Goal: Information Seeking & Learning: Learn about a topic

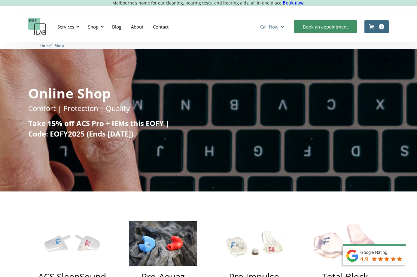
click at [265, 24] on div "Call Now" at bounding box center [269, 27] width 18 height 6
click at [221, 31] on div "Services Microsuction Unblocking your ears in the safest, fastest way possible.…" at bounding box center [208, 27] width 361 height 18
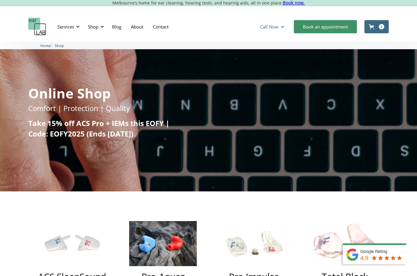
click at [271, 25] on div "Call Now" at bounding box center [269, 27] width 18 height 6
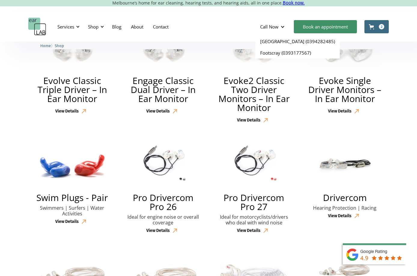
scroll to position [615, 0]
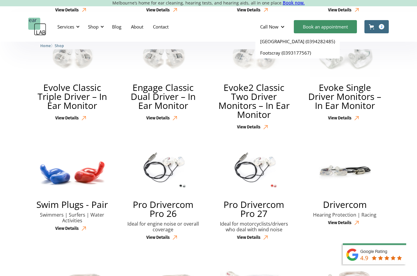
click at [376, 26] on link "Cart 2" at bounding box center [376, 26] width 24 height 13
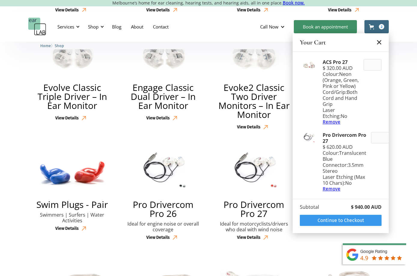
click at [307, 138] on img at bounding box center [309, 138] width 18 height 12
drag, startPoint x: 340, startPoint y: 143, endPoint x: 322, endPoint y: 135, distance: 19.1
click at [322, 135] on div "Pro Drivercom Pro 27 $ 620.00 AUD Colour : Translucent Blue Connector : 3.5mm S…" at bounding box center [341, 162] width 82 height 67
copy div "Pro Drivercom Pro 27"
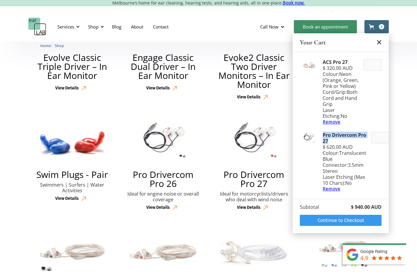
scroll to position [654, 0]
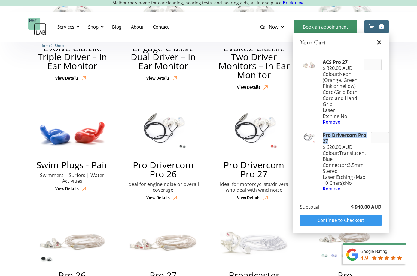
click at [248, 172] on h2 "Pro Drivercom Pro 27" at bounding box center [254, 170] width 76 height 18
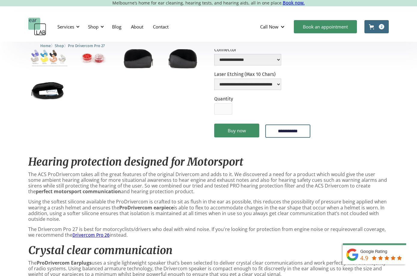
scroll to position [157, 0]
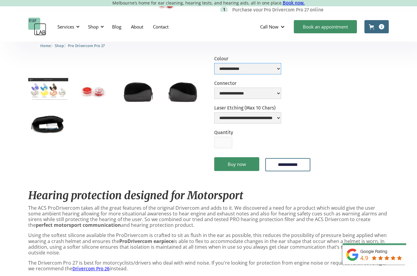
click at [267, 71] on select "**********" at bounding box center [247, 68] width 67 height 11
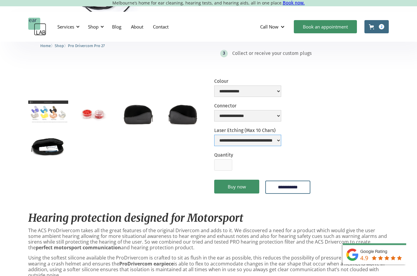
click at [270, 139] on select "**********" at bounding box center [247, 140] width 67 height 11
click at [274, 112] on select "**********" at bounding box center [247, 115] width 67 height 11
click at [214, 110] on select "**********" at bounding box center [247, 115] width 67 height 11
click at [274, 93] on select "**********" at bounding box center [247, 91] width 67 height 11
click at [50, 111] on img "open lightbox" at bounding box center [48, 112] width 40 height 22
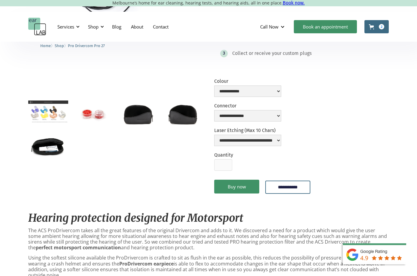
click at [98, 113] on img "open lightbox" at bounding box center [93, 114] width 40 height 26
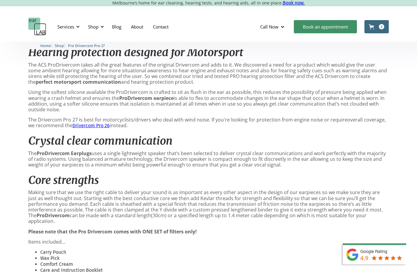
scroll to position [301, 0]
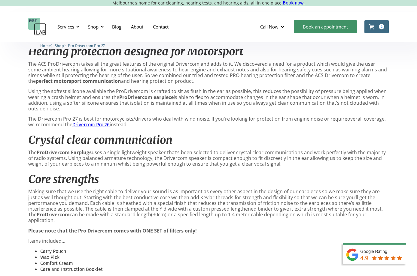
click at [91, 124] on link "Drivercom Pro 26" at bounding box center [90, 125] width 37 height 6
click at [382, 26] on div "2" at bounding box center [381, 26] width 5 height 5
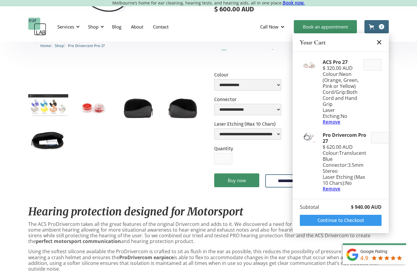
scroll to position [162, 0]
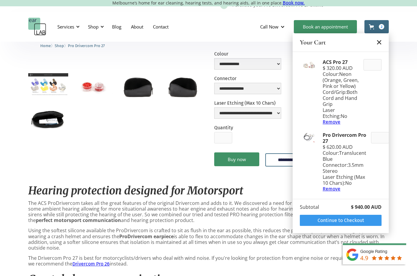
click at [272, 51] on div "Home 〉 Shop 〉 Pro Drivercom Pro 27" at bounding box center [208, 47] width 361 height 9
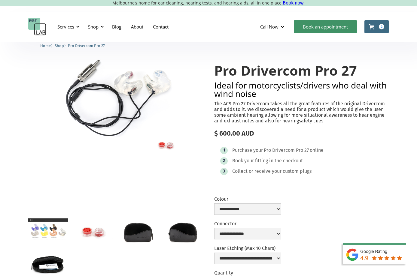
scroll to position [0, 0]
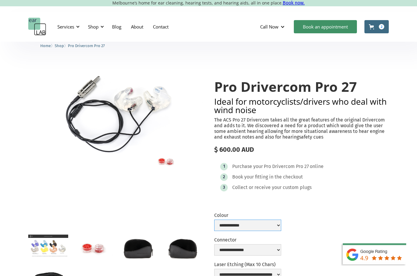
click at [278, 227] on select "**********" at bounding box center [247, 225] width 67 height 11
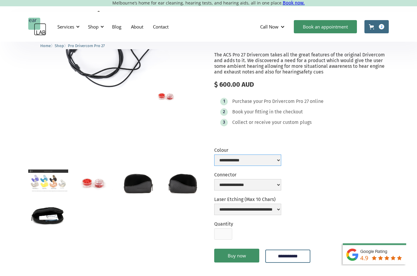
scroll to position [67, 0]
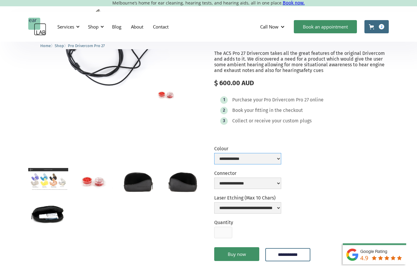
click at [245, 161] on select "**********" at bounding box center [247, 158] width 67 height 11
click at [251, 159] on select "**********" at bounding box center [247, 158] width 67 height 11
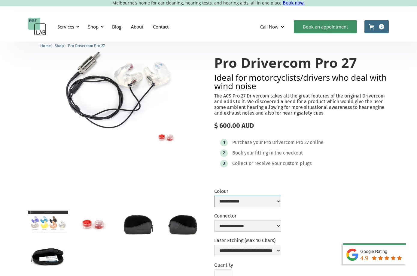
scroll to position [0, 0]
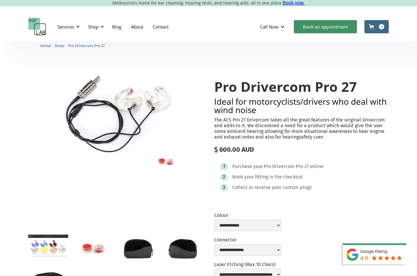
click at [375, 26] on link "Cart 2" at bounding box center [376, 26] width 24 height 13
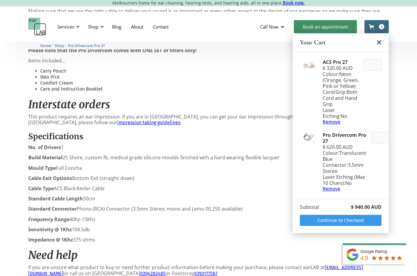
scroll to position [566, 0]
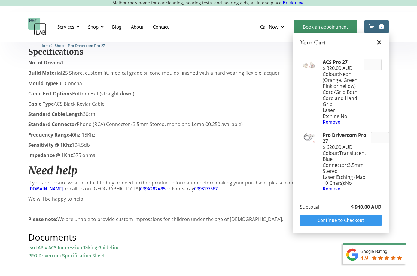
click at [218, 101] on p "‍ Cable Type ACS Black Kevlar Cable" at bounding box center [208, 104] width 361 height 6
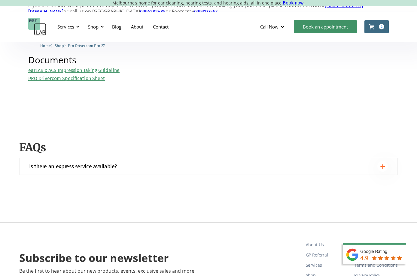
scroll to position [838, 0]
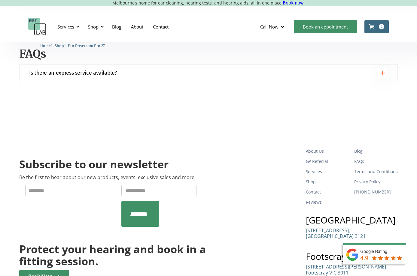
click at [362, 256] on img at bounding box center [378, 259] width 78 height 33
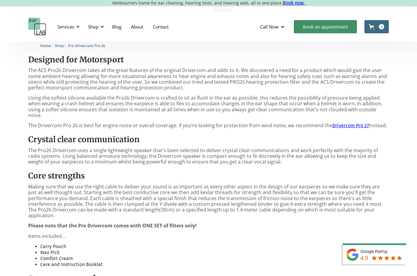
scroll to position [289, 0]
drag, startPoint x: 181, startPoint y: 118, endPoint x: 300, endPoint y: 121, distance: 119.6
click at [303, 123] on p "The Drivercom Pro 26 is best for engine noise or overall coverage. If you're lo…" at bounding box center [208, 126] width 361 height 6
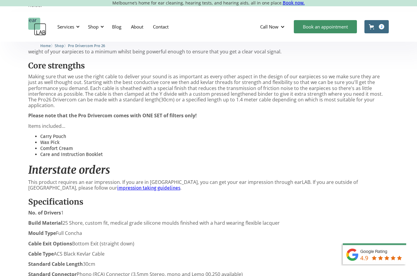
scroll to position [420, 0]
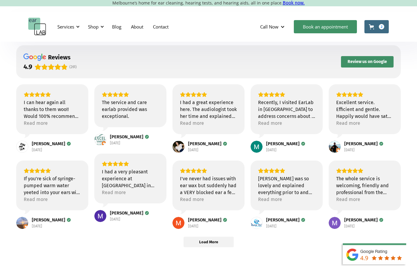
scroll to position [33, 0]
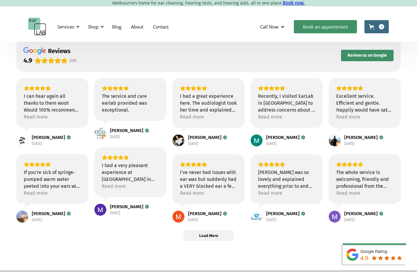
click at [45, 53] on icon at bounding box center [44, 51] width 3 height 4
click at [222, 238] on span "Load More" at bounding box center [209, 236] width 50 height 10
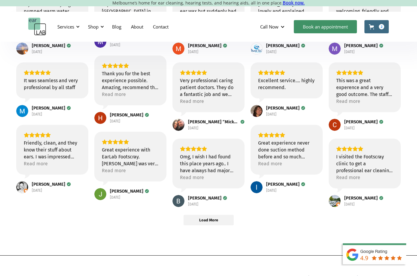
scroll to position [202, 0]
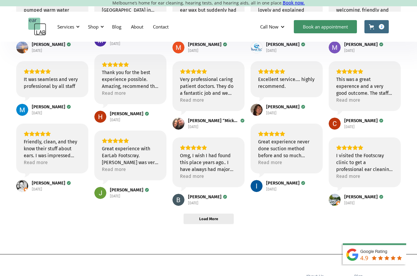
click at [232, 214] on span "Load More" at bounding box center [209, 219] width 50 height 10
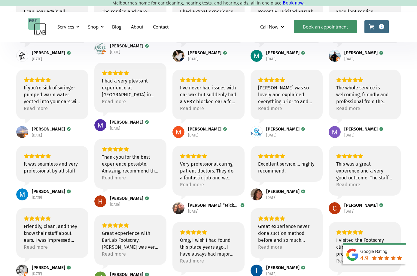
scroll to position [0, 0]
